Goal: Understand process/instructions: Learn about a topic

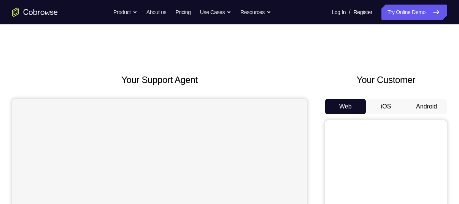
click at [420, 106] on button "Android" at bounding box center [426, 106] width 41 height 15
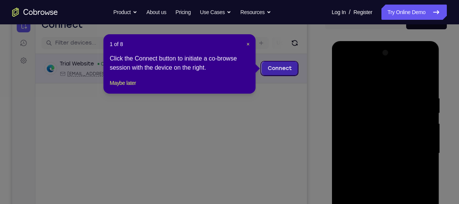
click at [272, 72] on link "Connect" at bounding box center [280, 69] width 36 height 14
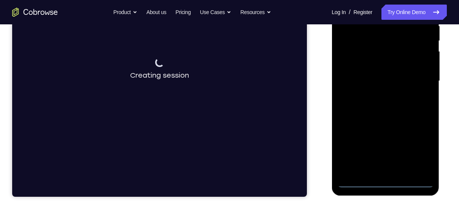
scroll to position [157, 0]
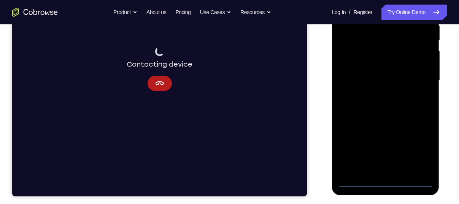
click at [380, 180] on div at bounding box center [385, 80] width 96 height 213
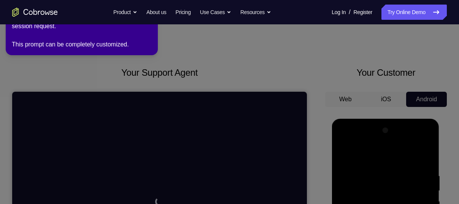
scroll to position [0, 0]
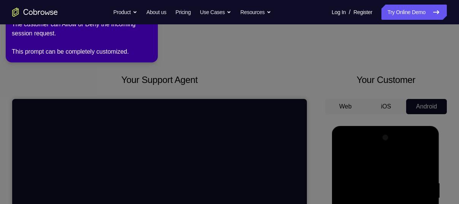
click at [205, 62] on icon at bounding box center [231, 100] width 468 height 207
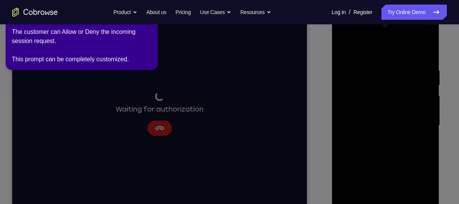
scroll to position [125, 0]
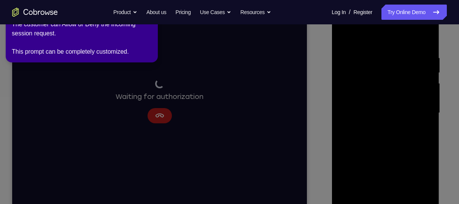
click at [159, 112] on icon at bounding box center [231, 100] width 468 height 207
drag, startPoint x: 159, startPoint y: 112, endPoint x: 340, endPoint y: 140, distance: 183.2
click at [340, 140] on icon at bounding box center [231, 100] width 468 height 207
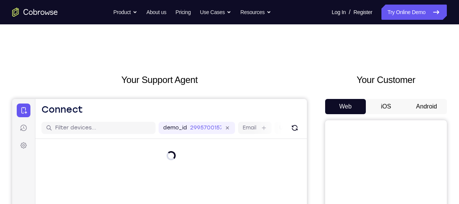
click at [434, 104] on button "Android" at bounding box center [426, 106] width 41 height 15
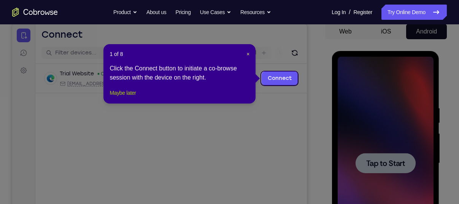
click at [132, 97] on button "Maybe later" at bounding box center [123, 92] width 26 height 9
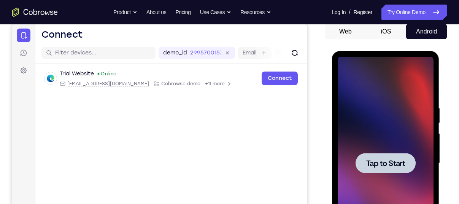
click at [367, 153] on div at bounding box center [385, 163] width 60 height 20
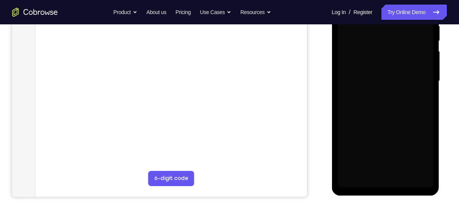
scroll to position [157, 0]
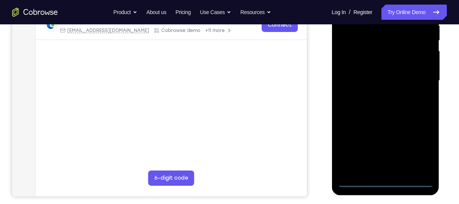
click at [384, 182] on div at bounding box center [385, 80] width 96 height 213
click at [420, 146] on div at bounding box center [385, 80] width 96 height 213
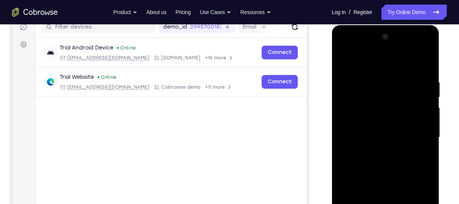
scroll to position [100, 0]
click at [360, 49] on div at bounding box center [385, 137] width 96 height 213
click at [419, 134] on div at bounding box center [385, 137] width 96 height 213
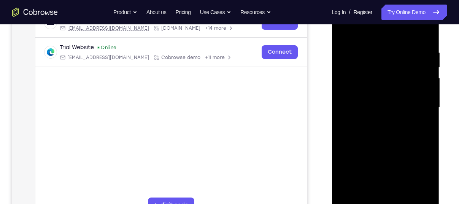
scroll to position [135, 0]
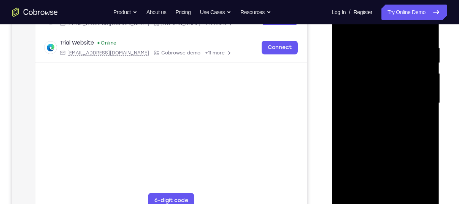
click at [377, 116] on div at bounding box center [385, 103] width 96 height 213
click at [394, 141] on div at bounding box center [385, 103] width 96 height 213
click at [372, 62] on div at bounding box center [385, 103] width 96 height 213
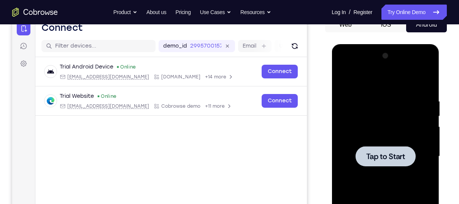
scroll to position [84, 0]
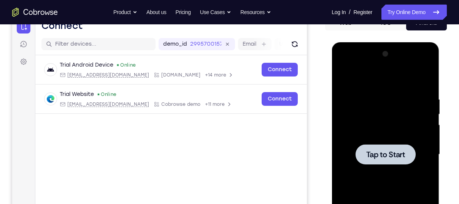
click at [370, 128] on div at bounding box center [385, 154] width 96 height 213
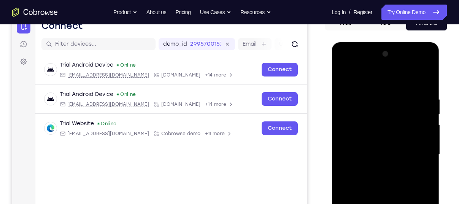
scroll to position [148, 0]
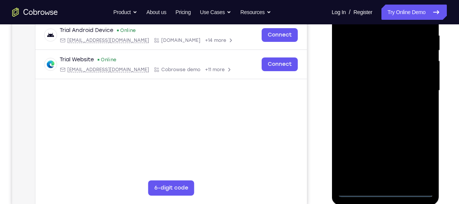
click at [384, 191] on div at bounding box center [385, 90] width 96 height 213
click at [418, 157] on div at bounding box center [385, 90] width 96 height 213
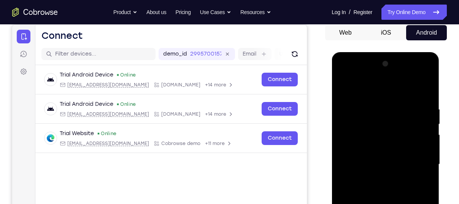
scroll to position [73, 0]
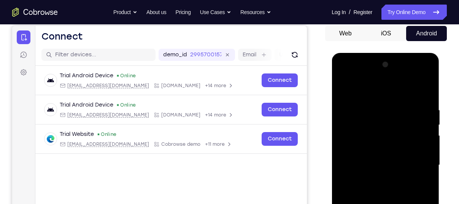
click at [356, 76] on div at bounding box center [385, 165] width 96 height 213
click at [381, 123] on div at bounding box center [385, 165] width 96 height 213
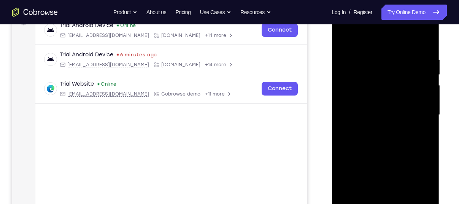
scroll to position [126, 0]
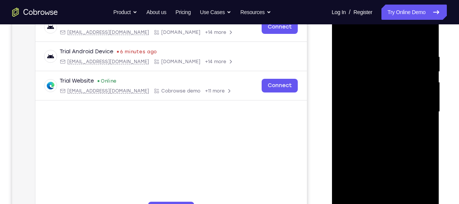
click at [384, 185] on div at bounding box center [385, 111] width 96 height 213
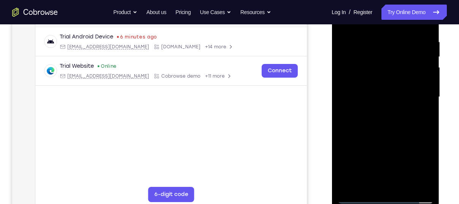
scroll to position [142, 0]
click at [358, 195] on div at bounding box center [385, 96] width 96 height 213
click at [377, 60] on div at bounding box center [385, 96] width 96 height 213
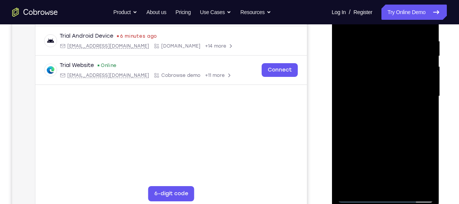
click at [388, 62] on div at bounding box center [385, 96] width 96 height 213
click at [372, 124] on div at bounding box center [385, 96] width 96 height 213
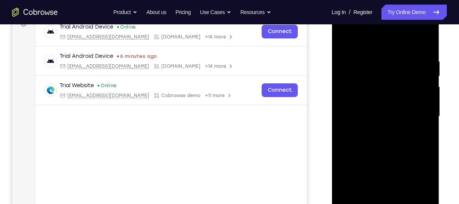
scroll to position [121, 0]
click at [424, 48] on div at bounding box center [385, 116] width 96 height 213
click at [387, 129] on div at bounding box center [385, 116] width 96 height 213
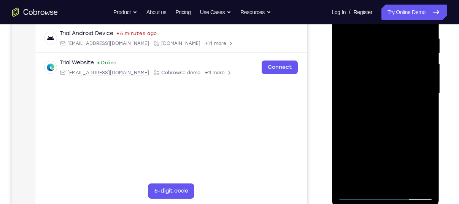
scroll to position [145, 0]
click at [430, 171] on div at bounding box center [385, 93] width 96 height 213
click at [363, 56] on div at bounding box center [385, 93] width 96 height 213
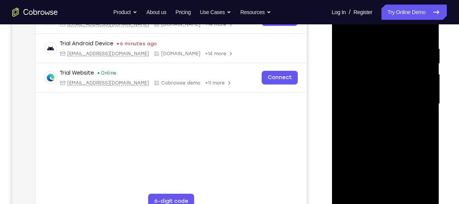
scroll to position [133, 0]
click at [414, 82] on div at bounding box center [385, 104] width 96 height 213
click at [416, 78] on div at bounding box center [385, 104] width 96 height 213
click at [423, 76] on div at bounding box center [385, 104] width 96 height 213
click at [387, 125] on div at bounding box center [385, 104] width 96 height 213
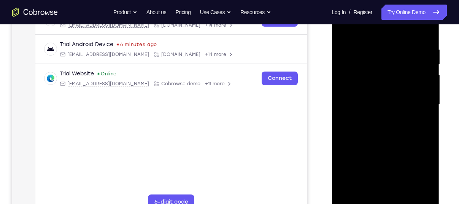
click at [348, 78] on div at bounding box center [385, 104] width 96 height 213
click at [344, 28] on div at bounding box center [385, 104] width 96 height 213
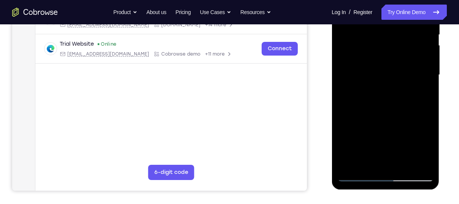
scroll to position [165, 0]
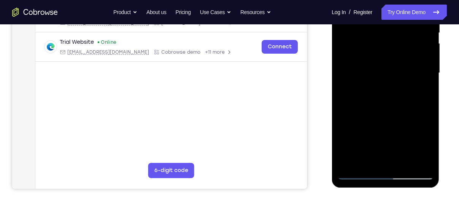
click at [406, 162] on div at bounding box center [385, 73] width 96 height 213
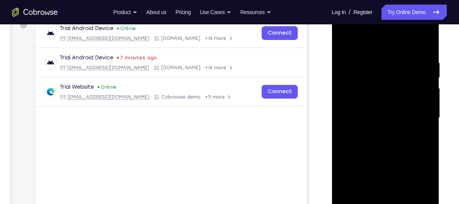
scroll to position [120, 0]
click at [387, 155] on div at bounding box center [385, 118] width 96 height 213
click at [386, 116] on div at bounding box center [385, 118] width 96 height 213
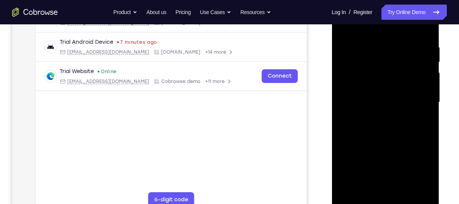
scroll to position [138, 0]
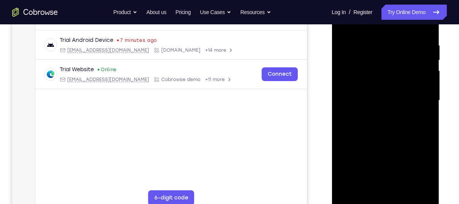
click at [419, 119] on div at bounding box center [385, 100] width 96 height 213
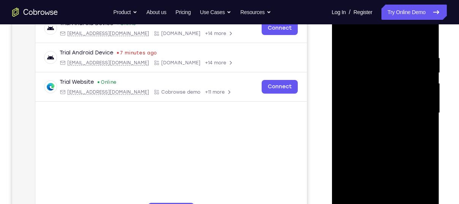
scroll to position [121, 0]
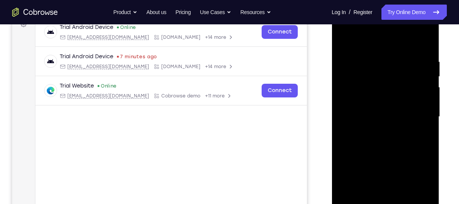
click at [344, 43] on div at bounding box center [385, 116] width 96 height 213
click at [346, 38] on div at bounding box center [385, 116] width 96 height 213
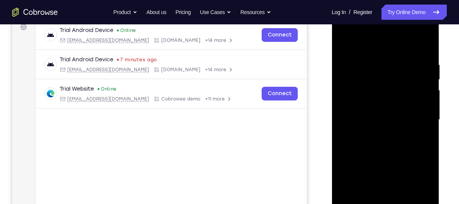
scroll to position [121, 0]
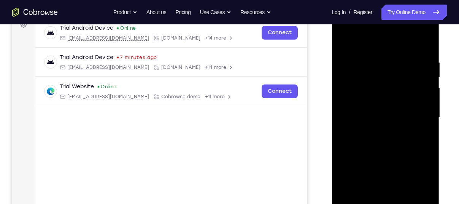
click at [425, 59] on div at bounding box center [385, 117] width 96 height 213
click at [429, 94] on div at bounding box center [385, 117] width 96 height 213
click at [426, 44] on div at bounding box center [385, 117] width 96 height 213
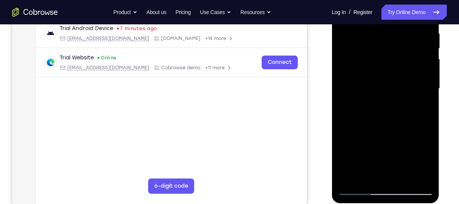
scroll to position [150, 0]
click at [420, 178] on div at bounding box center [385, 88] width 96 height 213
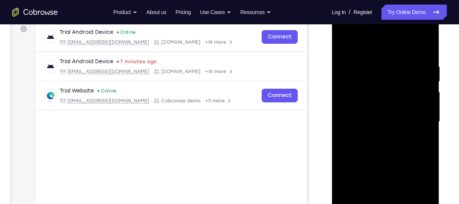
click at [418, 139] on div at bounding box center [385, 121] width 96 height 213
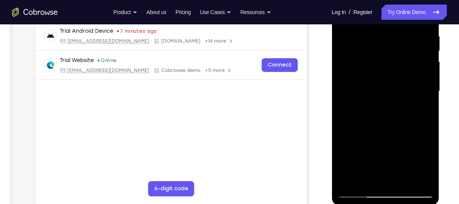
scroll to position [153, 0]
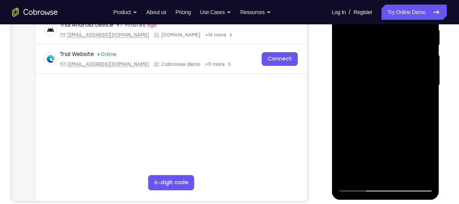
click at [403, 175] on div at bounding box center [385, 85] width 96 height 213
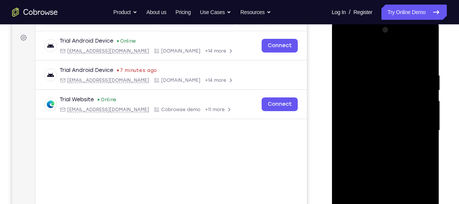
scroll to position [107, 0]
click at [346, 52] on div at bounding box center [385, 131] width 96 height 213
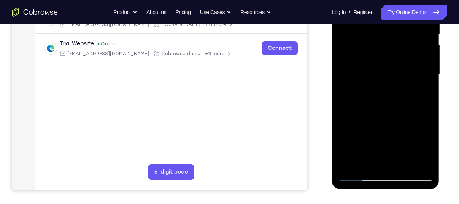
scroll to position [165, 0]
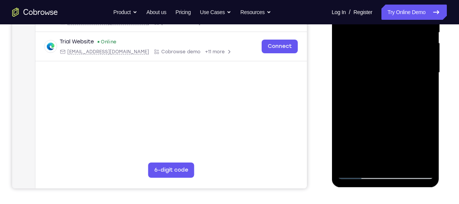
click at [422, 162] on div at bounding box center [385, 72] width 96 height 213
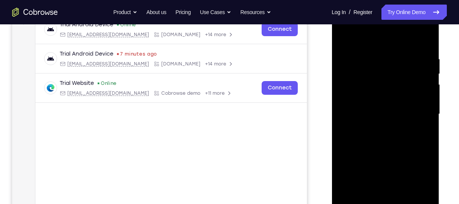
scroll to position [141, 0]
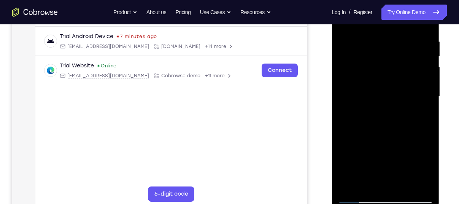
click at [419, 186] on div at bounding box center [385, 96] width 96 height 213
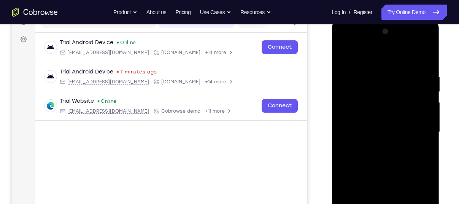
scroll to position [106, 0]
click at [415, 149] on div at bounding box center [385, 132] width 96 height 213
click at [413, 151] on div at bounding box center [385, 132] width 96 height 213
click at [373, 64] on div at bounding box center [385, 132] width 96 height 213
click at [381, 65] on div at bounding box center [385, 132] width 96 height 213
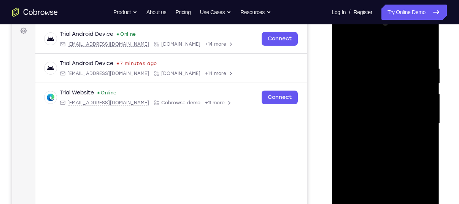
scroll to position [115, 0]
click at [345, 47] on div at bounding box center [385, 123] width 96 height 213
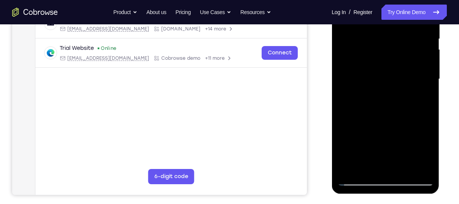
scroll to position [160, 0]
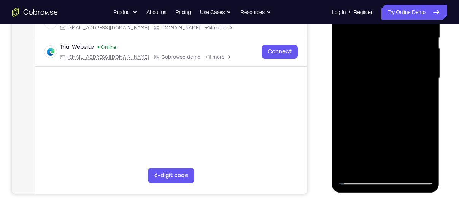
click at [404, 168] on div at bounding box center [385, 77] width 96 height 213
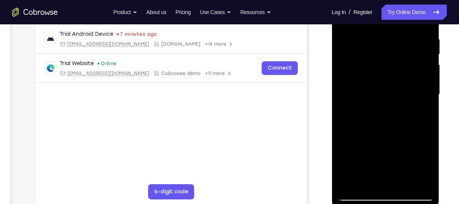
scroll to position [143, 0]
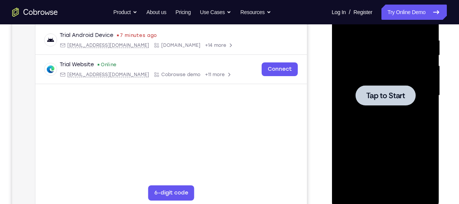
click at [359, 108] on div at bounding box center [385, 95] width 96 height 213
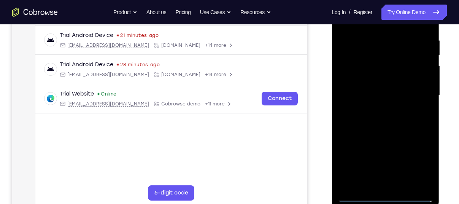
click at [383, 197] on div at bounding box center [385, 95] width 96 height 213
click at [418, 166] on div at bounding box center [385, 95] width 96 height 213
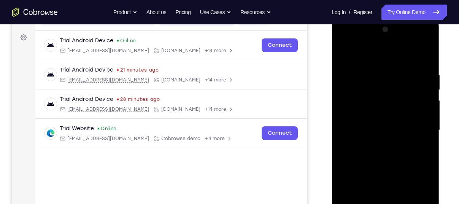
scroll to position [108, 0]
click at [359, 41] on div at bounding box center [385, 129] width 96 height 213
click at [416, 126] on div at bounding box center [385, 129] width 96 height 213
click at [378, 143] on div at bounding box center [385, 129] width 96 height 213
click at [391, 166] on div at bounding box center [385, 129] width 96 height 213
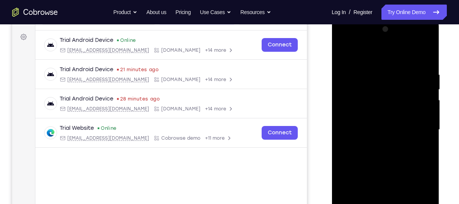
click at [377, 91] on div at bounding box center [385, 129] width 96 height 213
